Goal: Check status

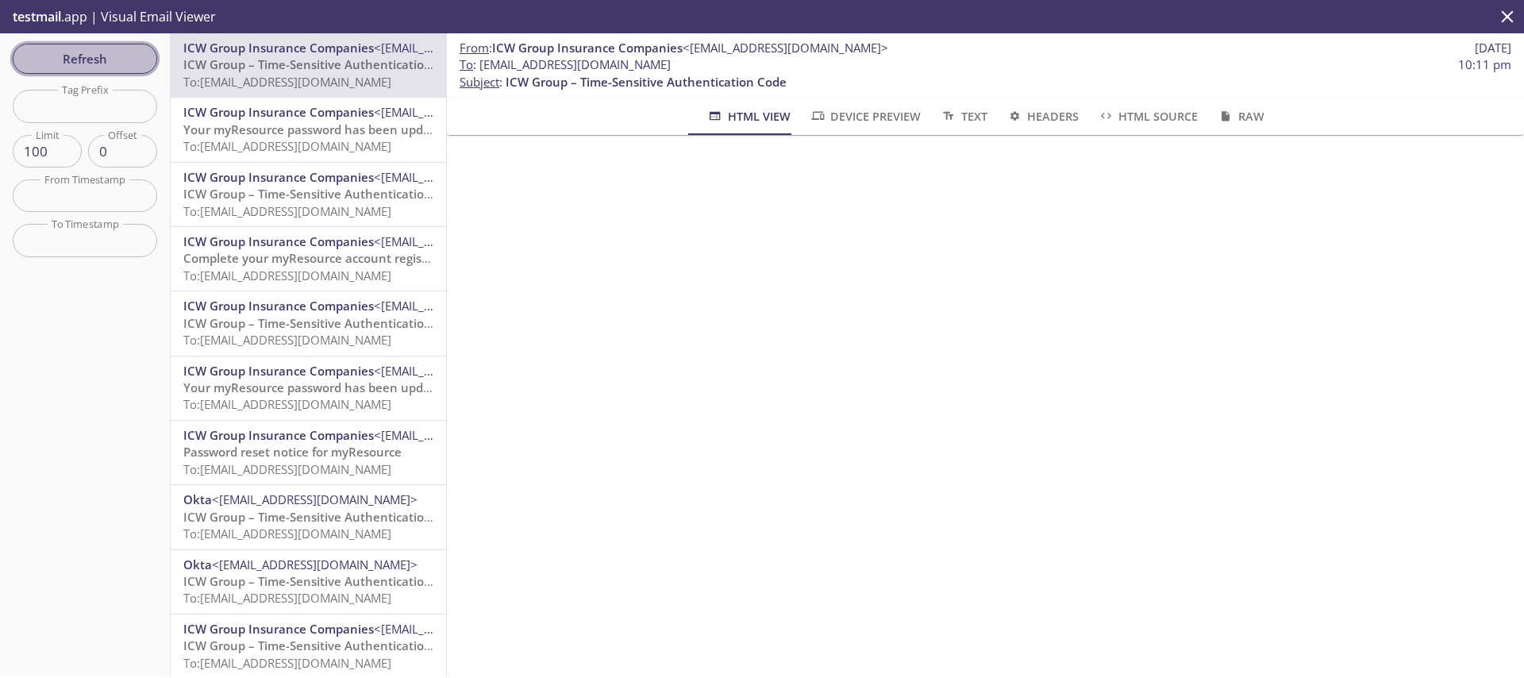
click at [88, 70] on button "Refresh" at bounding box center [85, 59] width 144 height 30
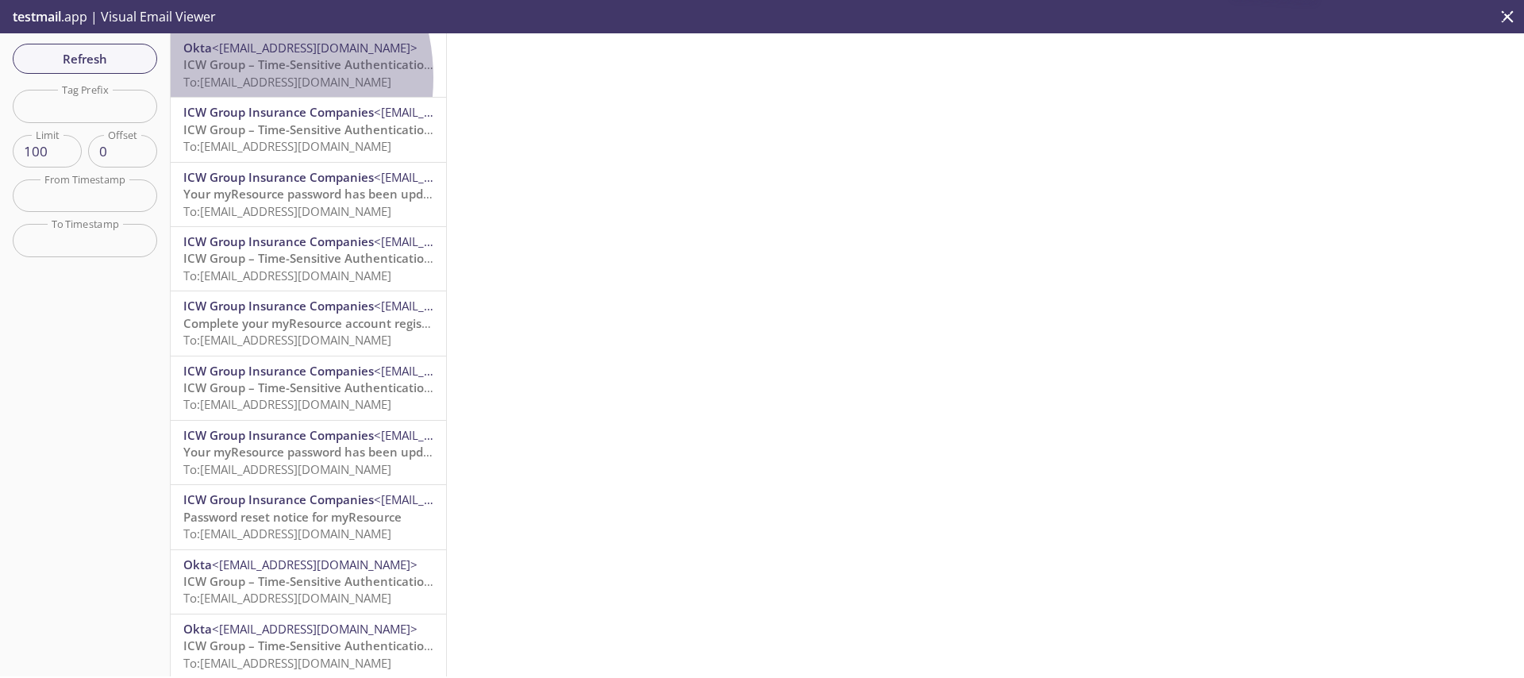
click at [220, 78] on span "To: [EMAIL_ADDRESS][DOMAIN_NAME]" at bounding box center [287, 82] width 208 height 16
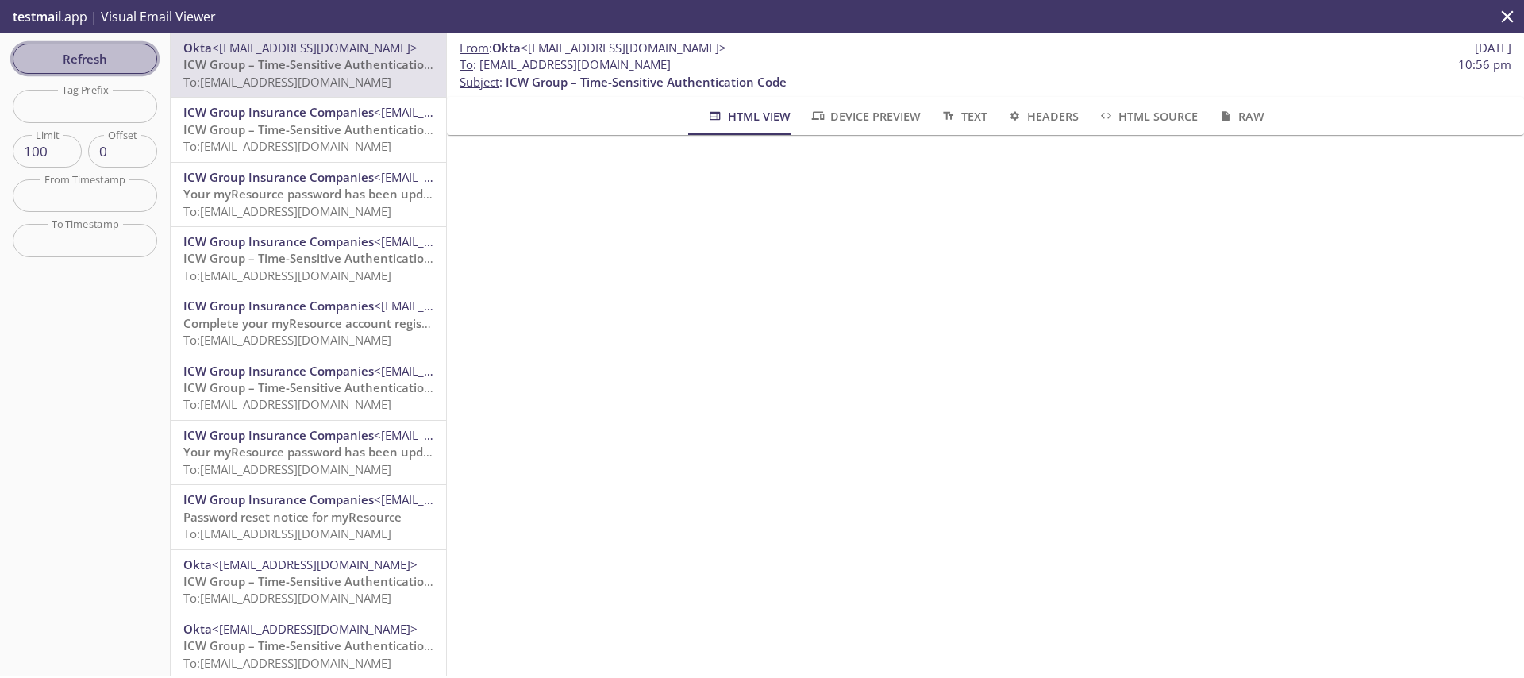
click at [78, 56] on span "Refresh" at bounding box center [84, 58] width 119 height 21
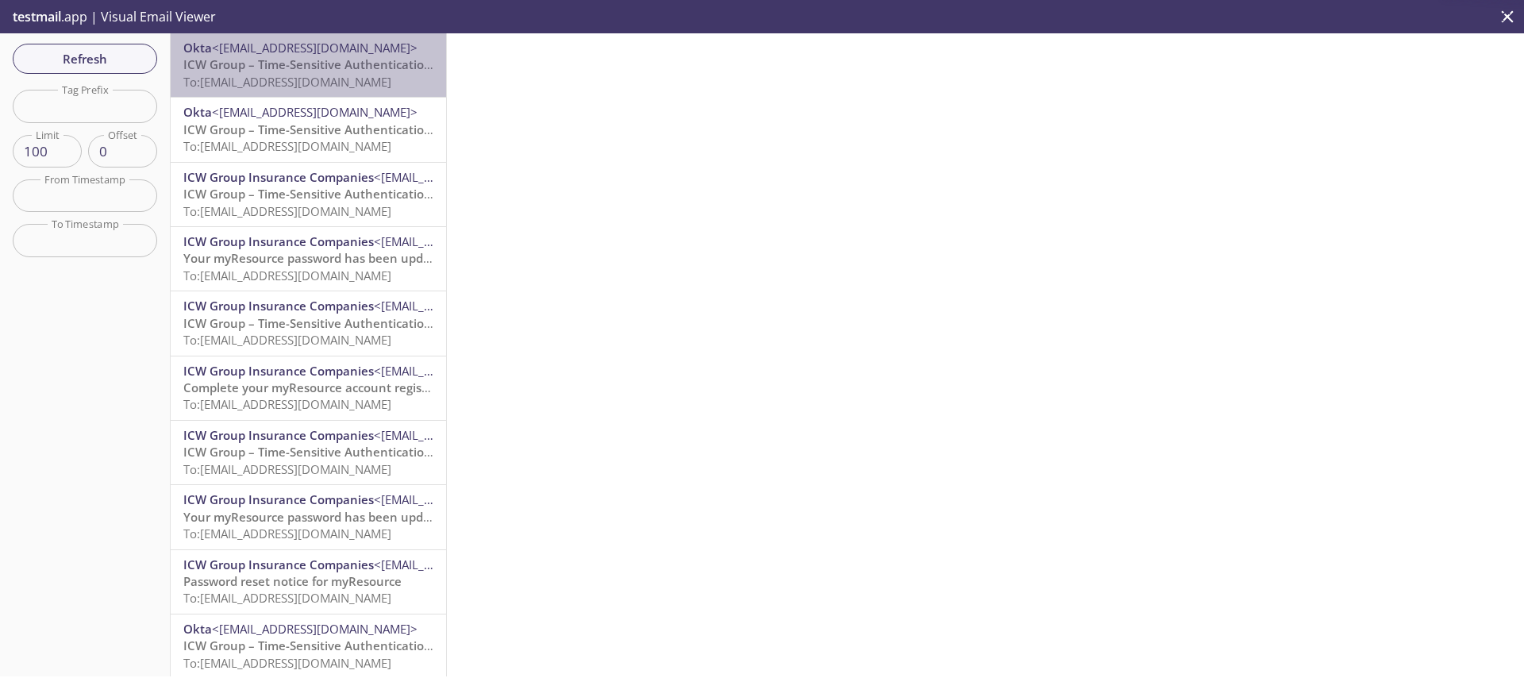
click at [337, 52] on span "Okta <[EMAIL_ADDRESS][DOMAIN_NAME]>" at bounding box center [308, 48] width 250 height 17
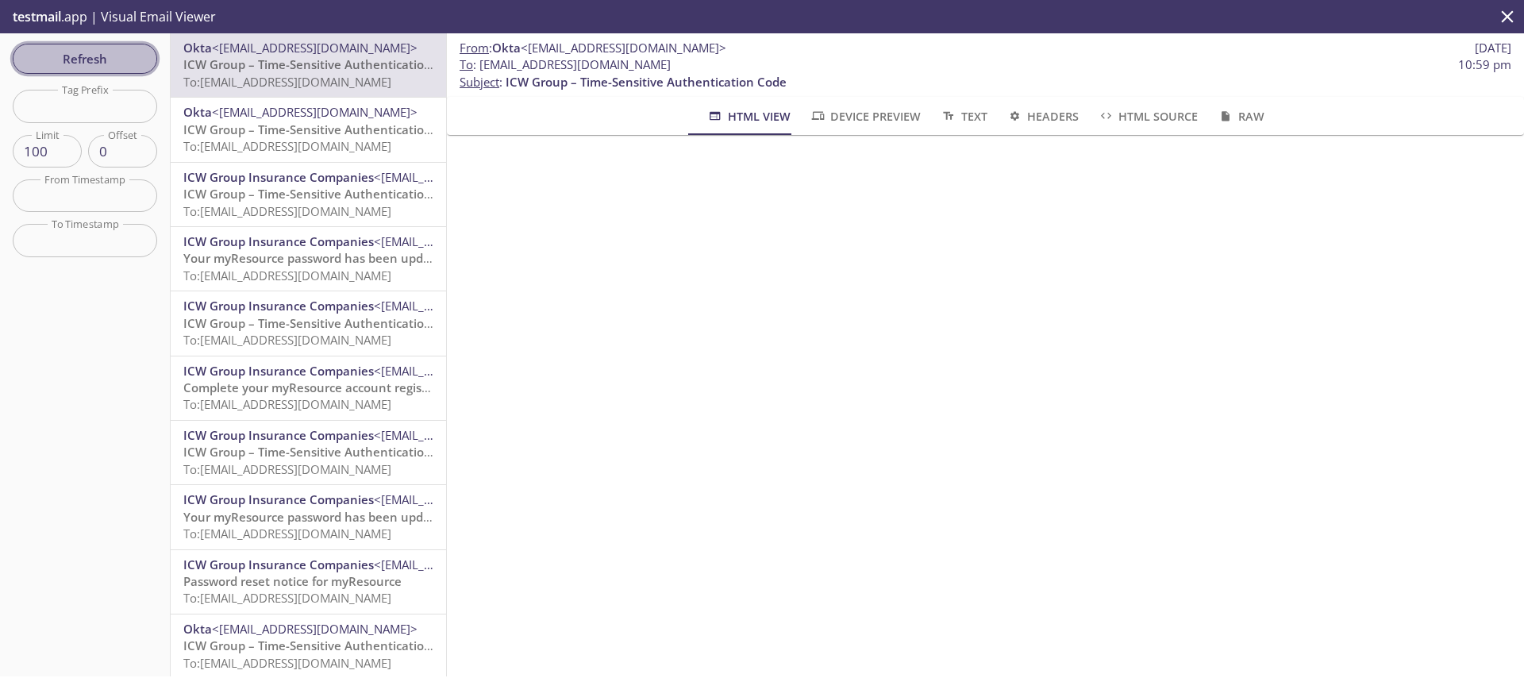
click at [68, 45] on button "Refresh" at bounding box center [85, 59] width 144 height 30
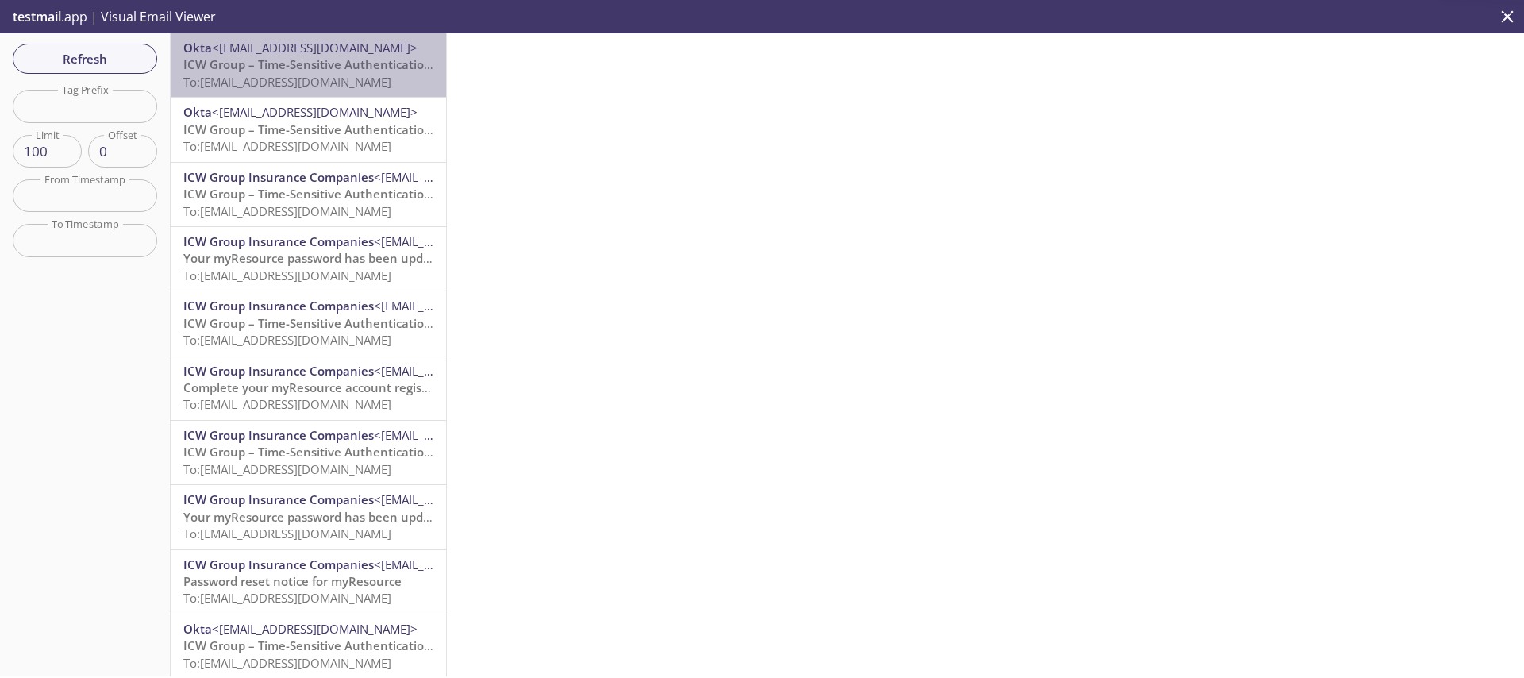
click at [327, 77] on span "To: [EMAIL_ADDRESS][DOMAIN_NAME]" at bounding box center [287, 82] width 208 height 16
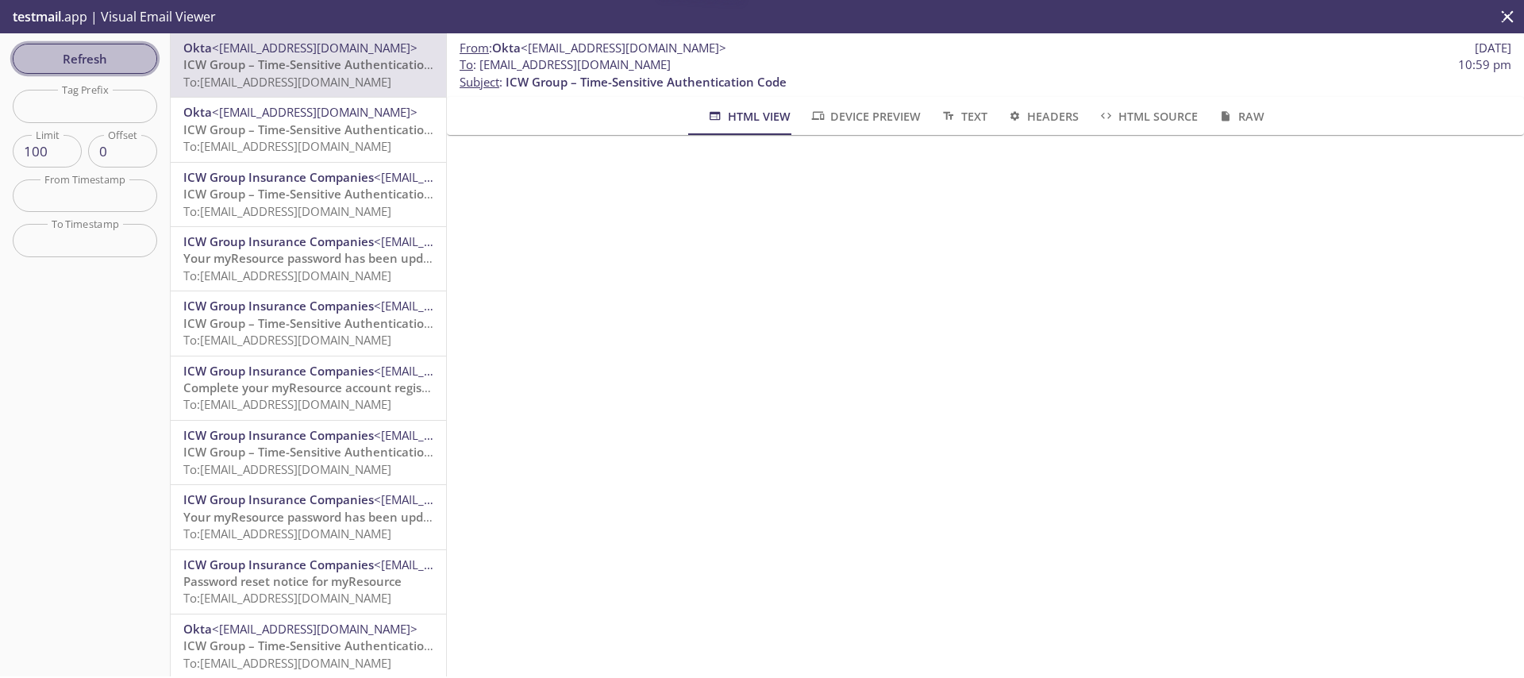
click at [111, 62] on span "Refresh" at bounding box center [84, 58] width 119 height 21
